Goal: Task Accomplishment & Management: Complete application form

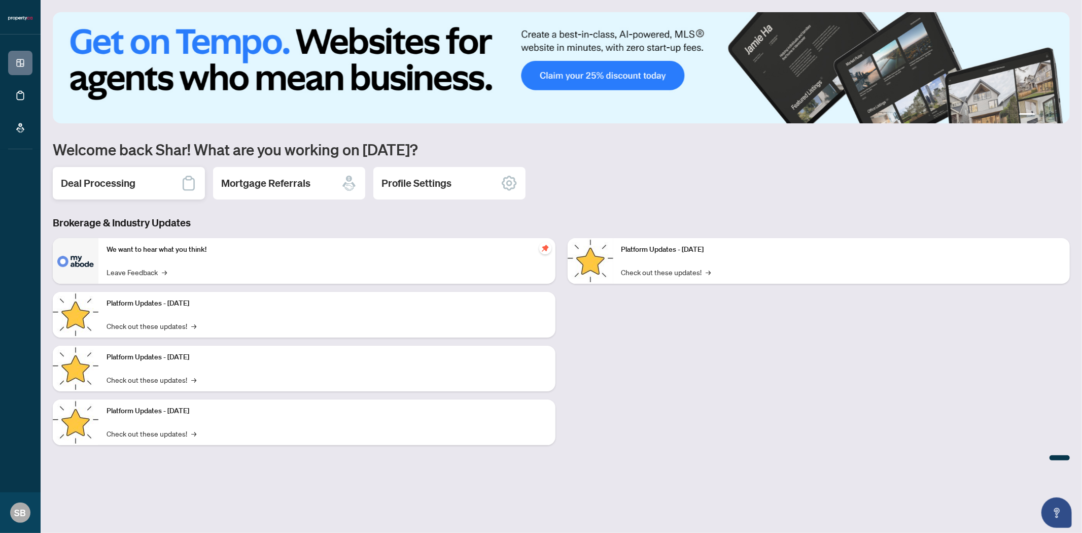
click at [107, 185] on h2 "Deal Processing" at bounding box center [98, 183] width 75 height 14
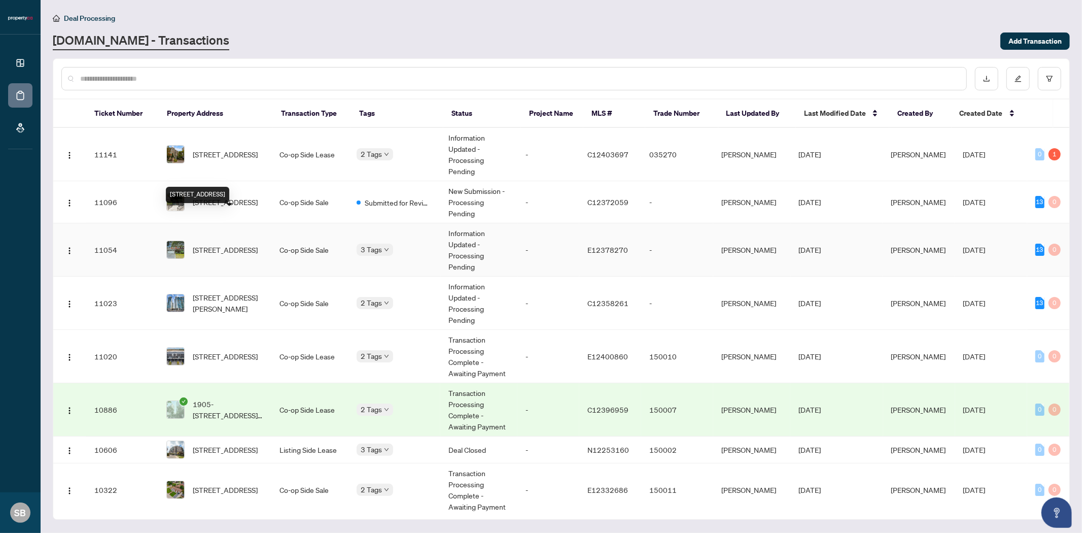
click at [225, 244] on span "[STREET_ADDRESS]" at bounding box center [225, 249] width 65 height 11
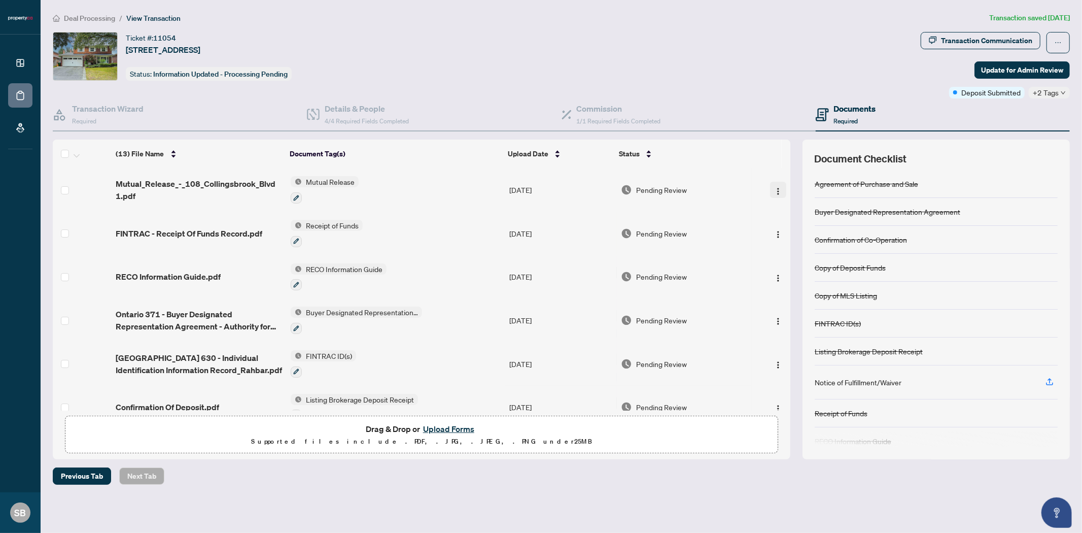
click at [770, 186] on button "button" at bounding box center [778, 190] width 16 height 16
click at [795, 302] on span "Archive" at bounding box center [823, 306] width 97 height 11
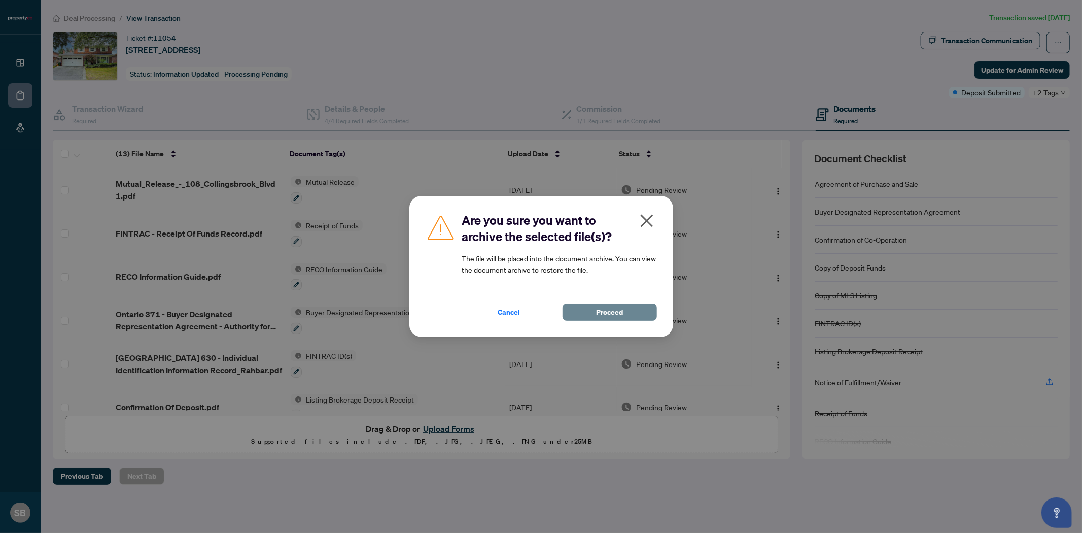
click at [616, 311] on span "Proceed" at bounding box center [609, 312] width 27 height 16
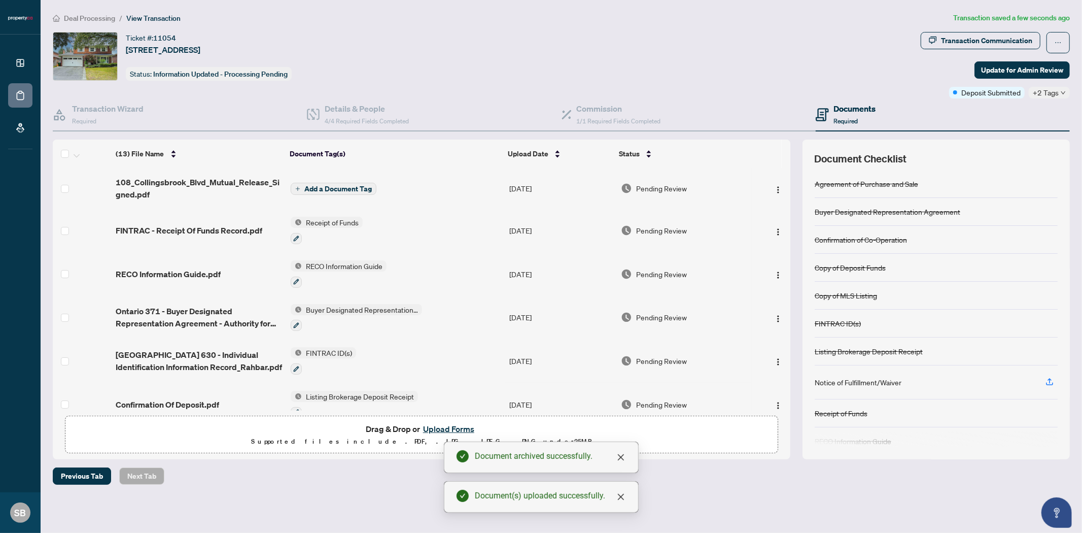
scroll to position [12, 0]
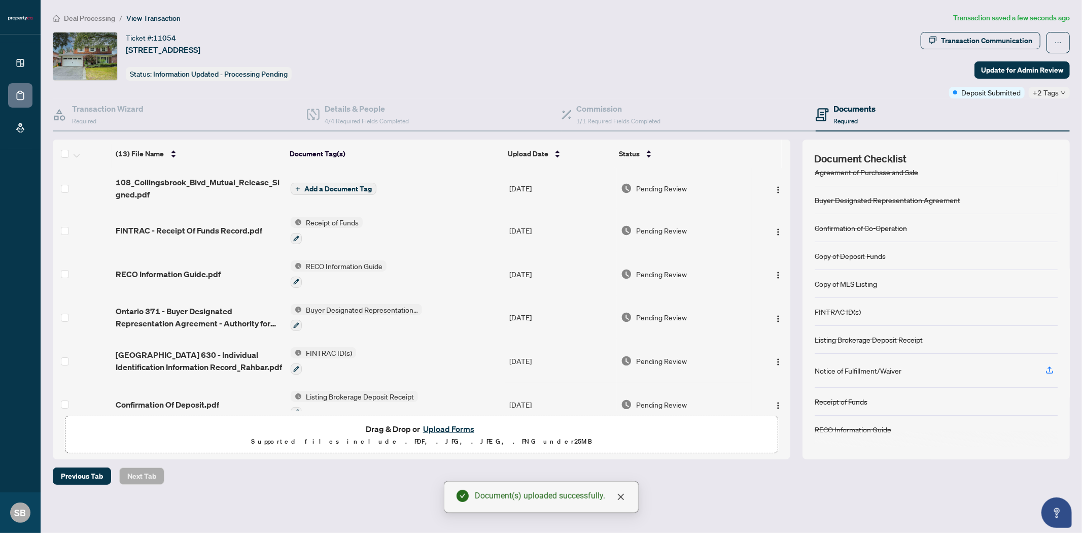
click at [331, 187] on span "Add a Document Tag" at bounding box center [337, 188] width 67 height 7
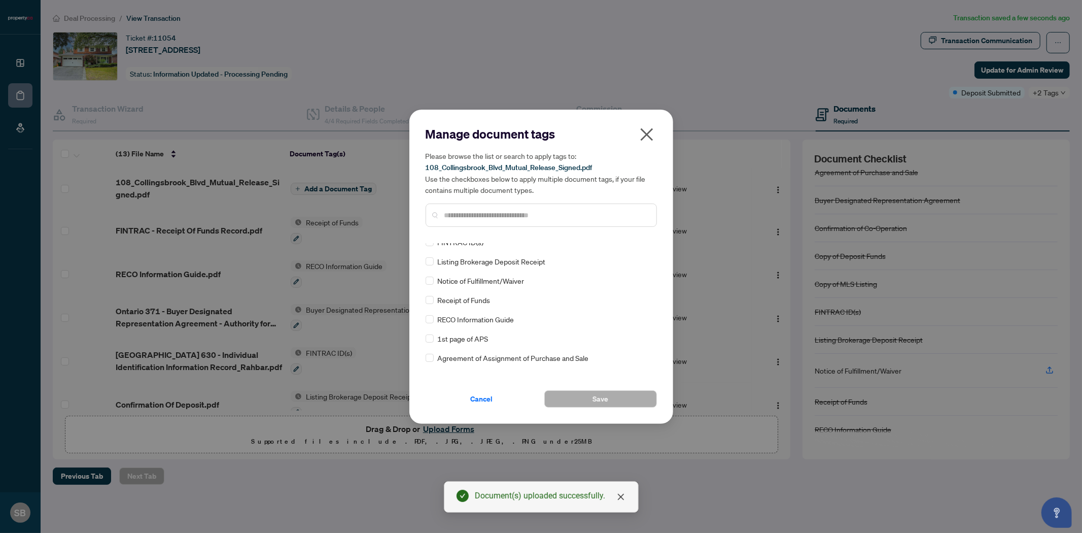
scroll to position [113, 0]
click at [480, 210] on input "text" at bounding box center [547, 215] width 204 height 11
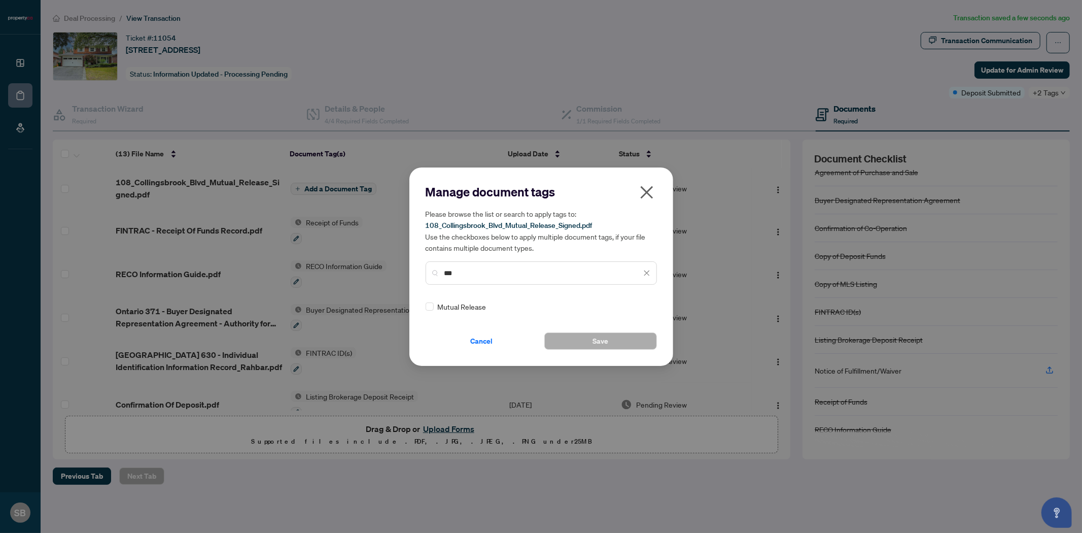
scroll to position [0, 0]
type input "***"
click at [580, 341] on button "Save" at bounding box center [600, 340] width 113 height 17
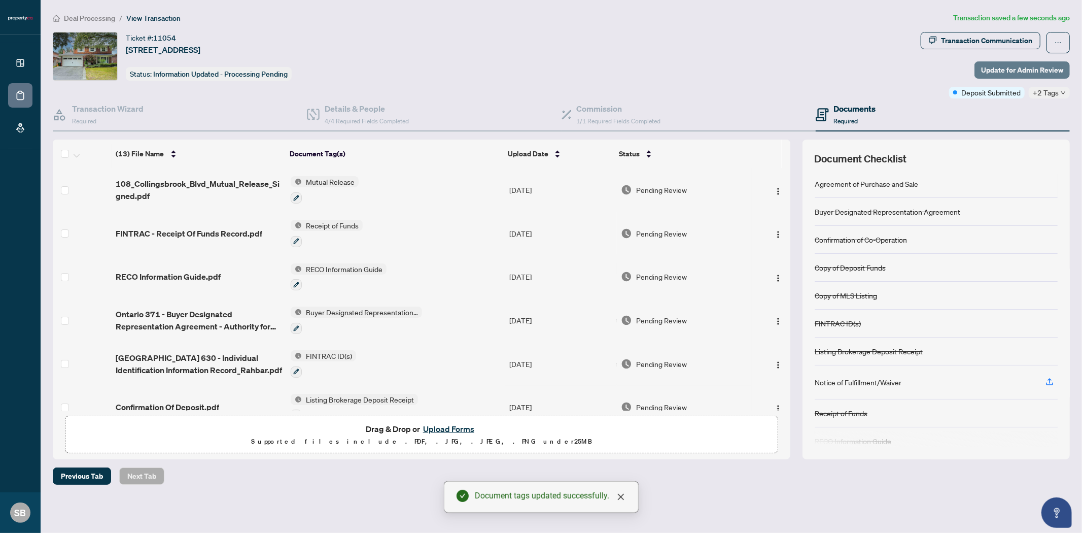
click at [1053, 64] on span "Update for Admin Review" at bounding box center [1022, 70] width 82 height 16
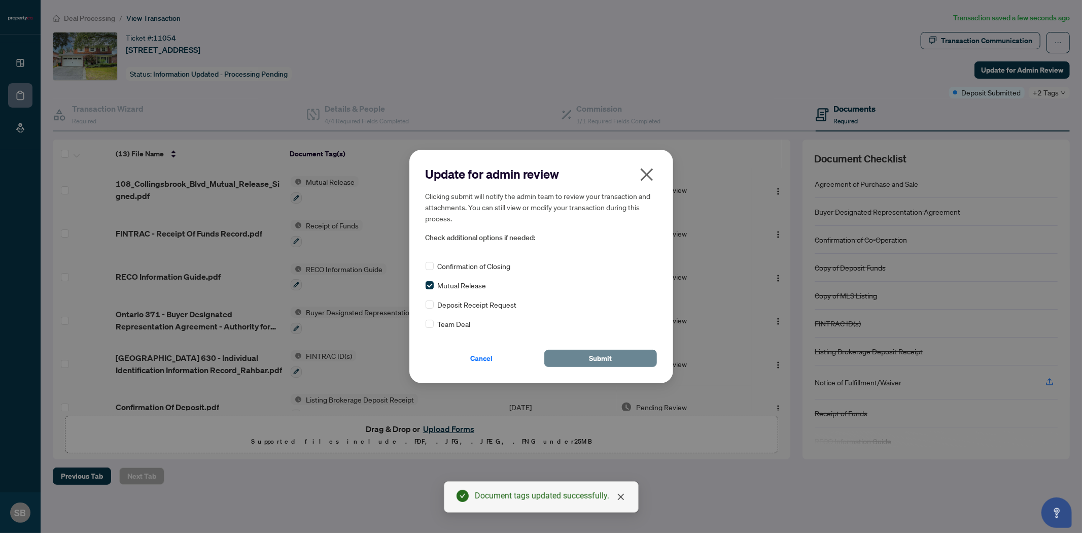
click at [600, 356] on span "Submit" at bounding box center [600, 358] width 23 height 16
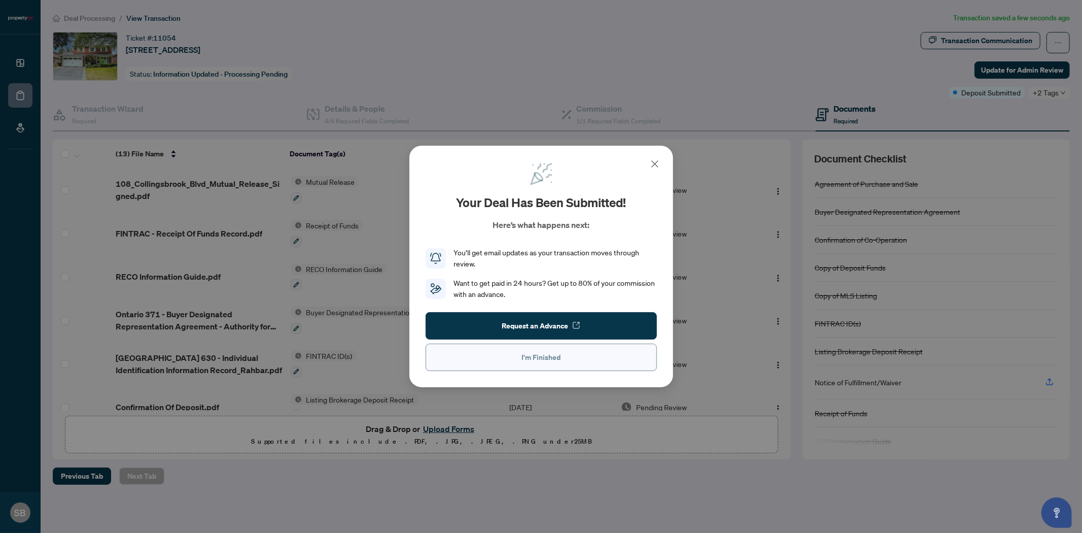
click at [591, 356] on button "I'm Finished" at bounding box center [541, 357] width 231 height 27
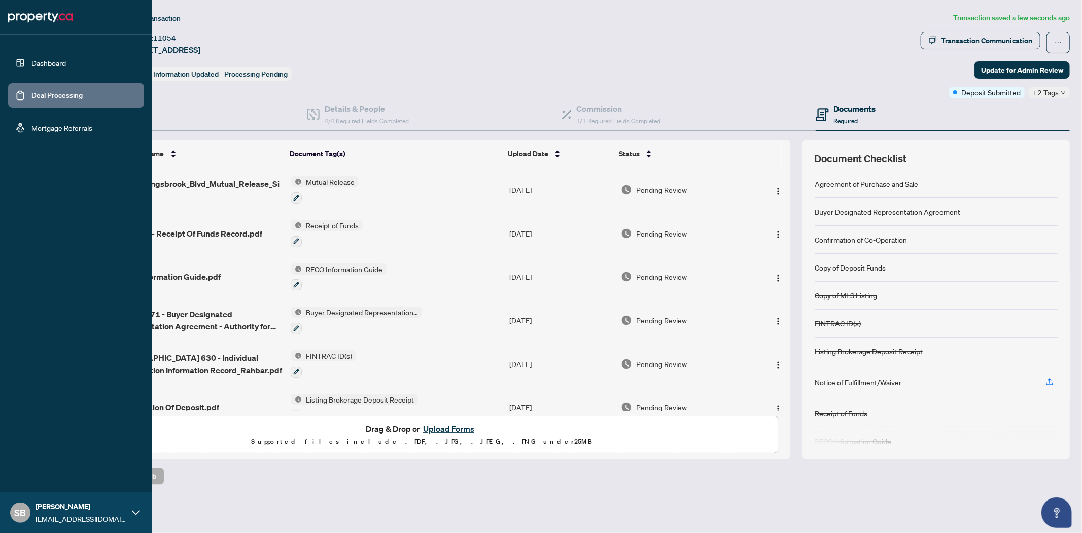
click at [47, 94] on link "Deal Processing" at bounding box center [56, 95] width 51 height 9
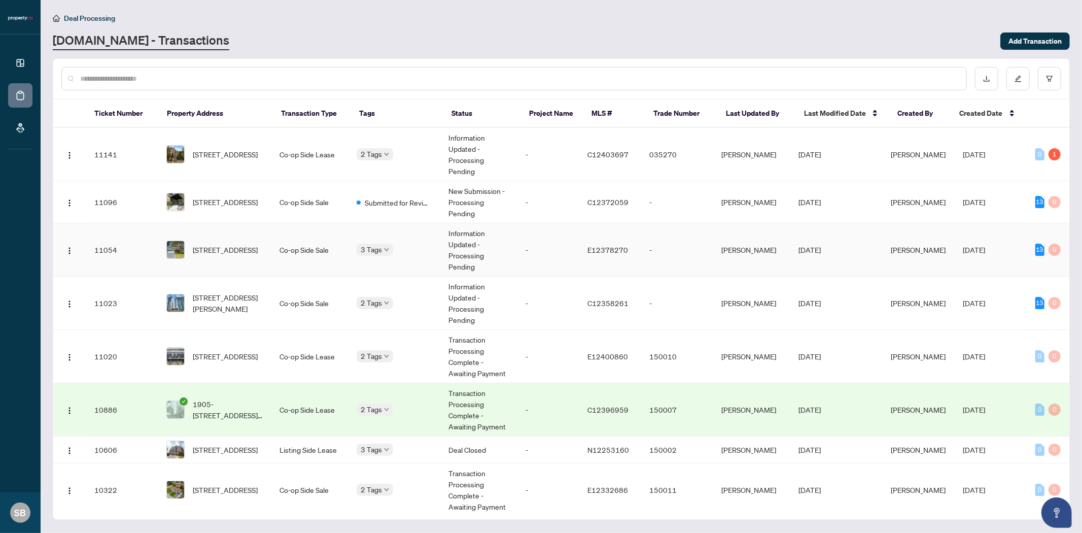
click at [230, 244] on span "[STREET_ADDRESS]" at bounding box center [225, 249] width 65 height 11
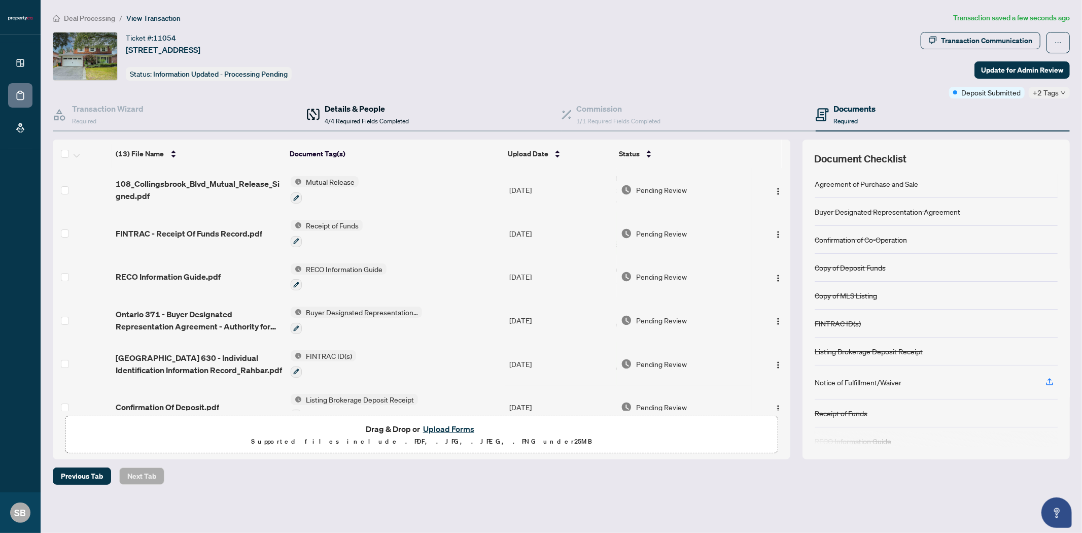
click at [353, 124] on span "4/4 Required Fields Completed" at bounding box center [367, 121] width 84 height 8
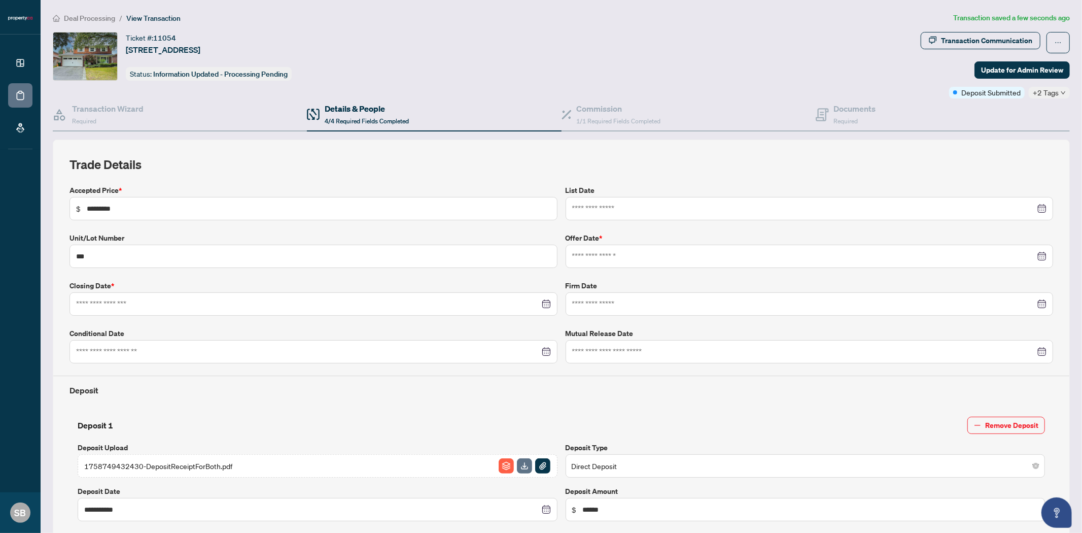
type input "**********"
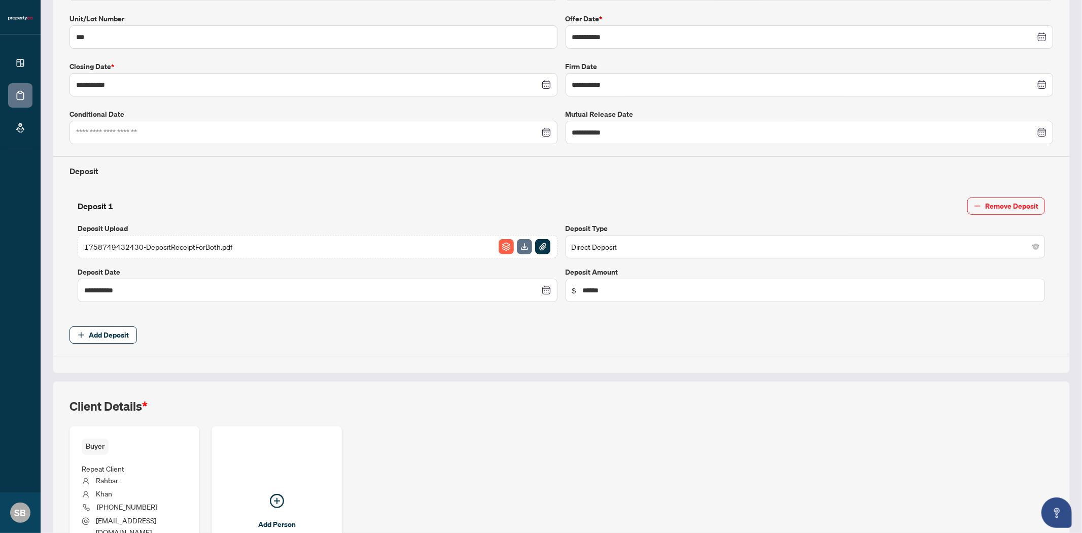
scroll to position [282, 0]
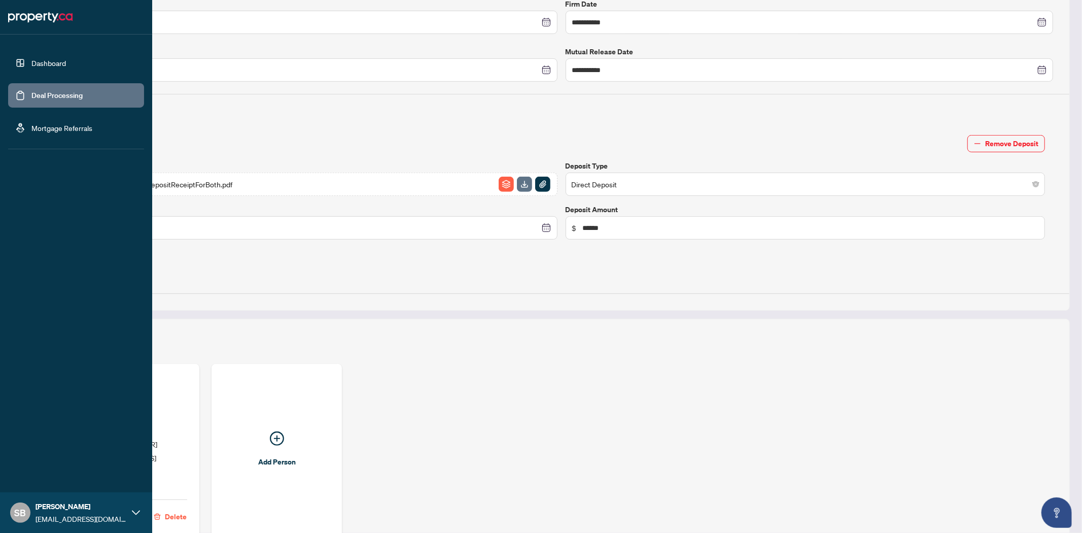
click at [31, 100] on link "Deal Processing" at bounding box center [56, 95] width 51 height 9
